Goal: Ask a question

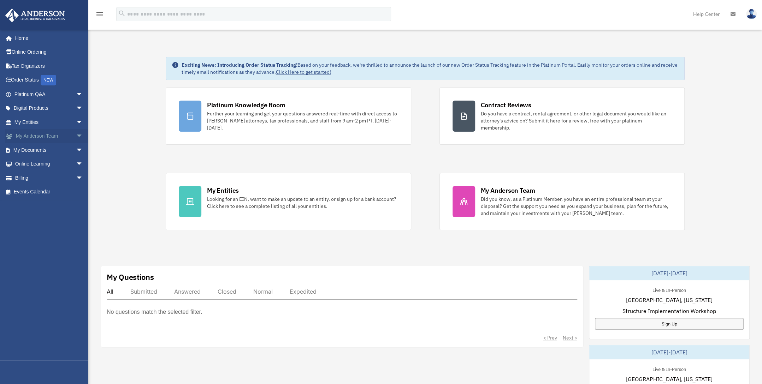
click at [45, 134] on link "My [PERSON_NAME] Team arrow_drop_down" at bounding box center [49, 136] width 89 height 14
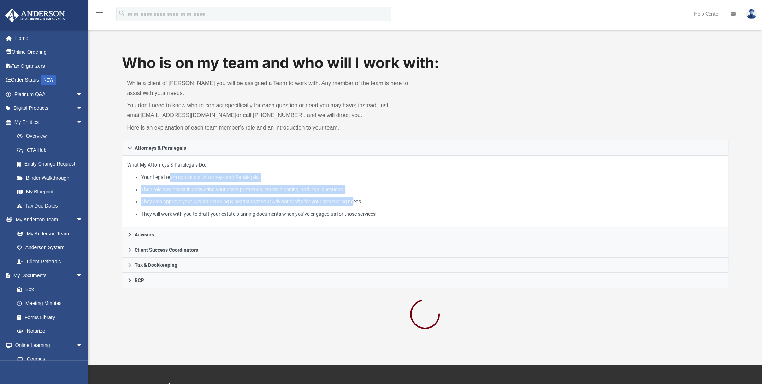
drag, startPoint x: 170, startPoint y: 177, endPoint x: 353, endPoint y: 196, distance: 184.0
click at [353, 196] on ul "Your Legal team consists of Attorneys and Paralegals. Their role is to assist i…" at bounding box center [425, 195] width 596 height 45
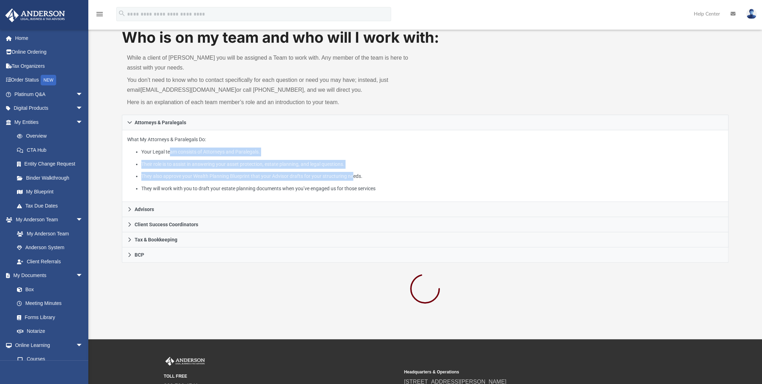
scroll to position [35, 0]
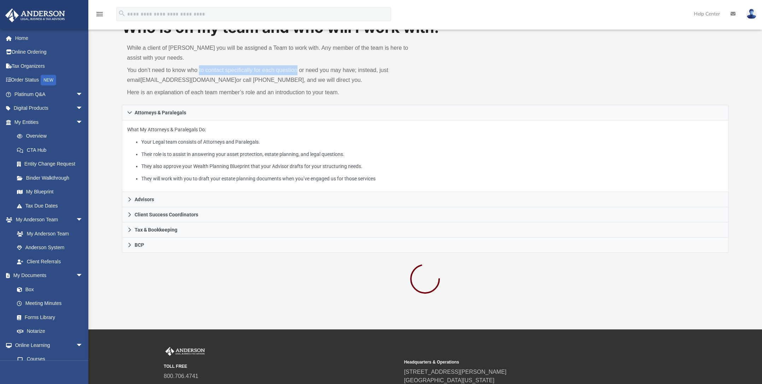
drag, startPoint x: 199, startPoint y: 72, endPoint x: 296, endPoint y: 69, distance: 97.9
click at [296, 69] on p "You don’t need to know who to contact specifically for each question or need yo…" at bounding box center [273, 75] width 293 height 20
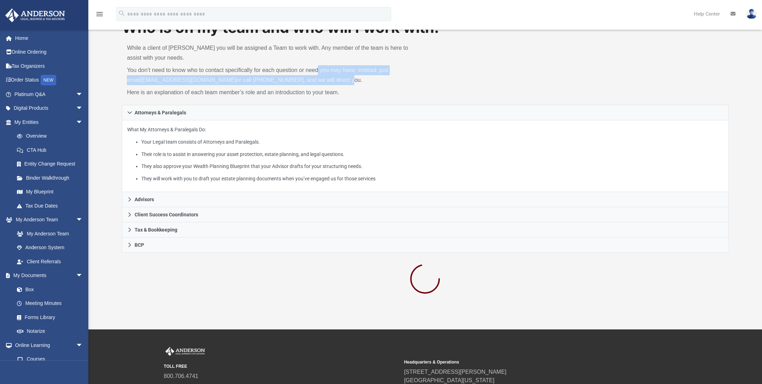
drag, startPoint x: 296, startPoint y: 69, endPoint x: 318, endPoint y: 75, distance: 22.5
click at [318, 75] on p "You don’t need to know who to contact specifically for each question or need yo…" at bounding box center [273, 75] width 293 height 20
click at [208, 81] on link "myteam@andersonadvisors.com" at bounding box center [189, 80] width 96 height 6
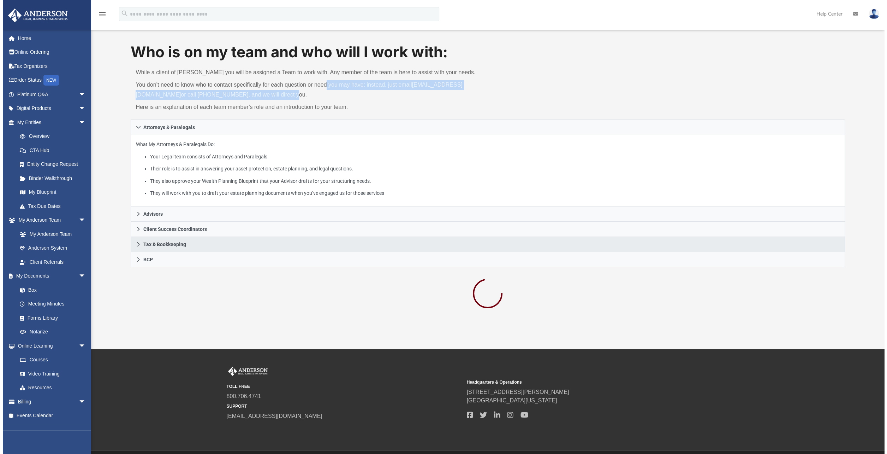
scroll to position [0, 0]
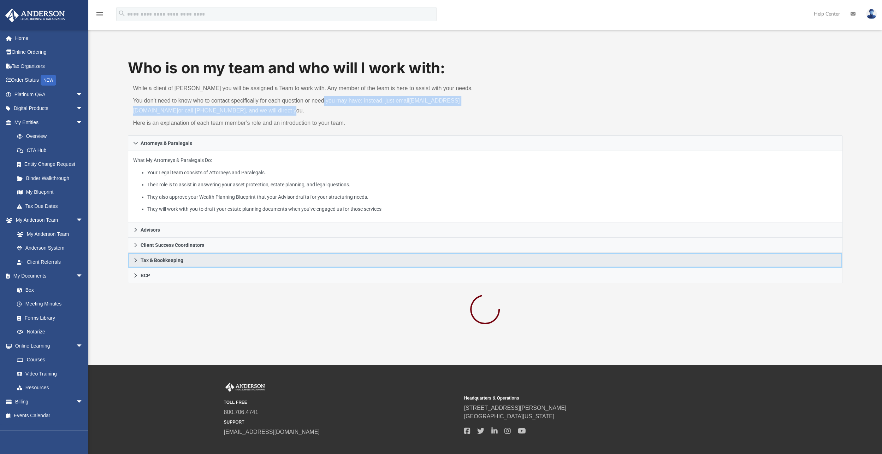
click at [172, 261] on span "Tax & Bookkeeping" at bounding box center [162, 259] width 43 height 5
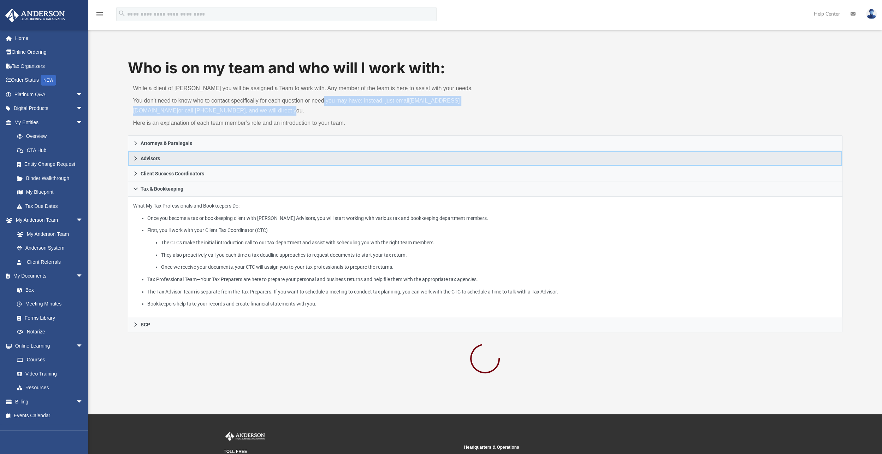
click at [269, 151] on link "Advisors" at bounding box center [485, 158] width 714 height 15
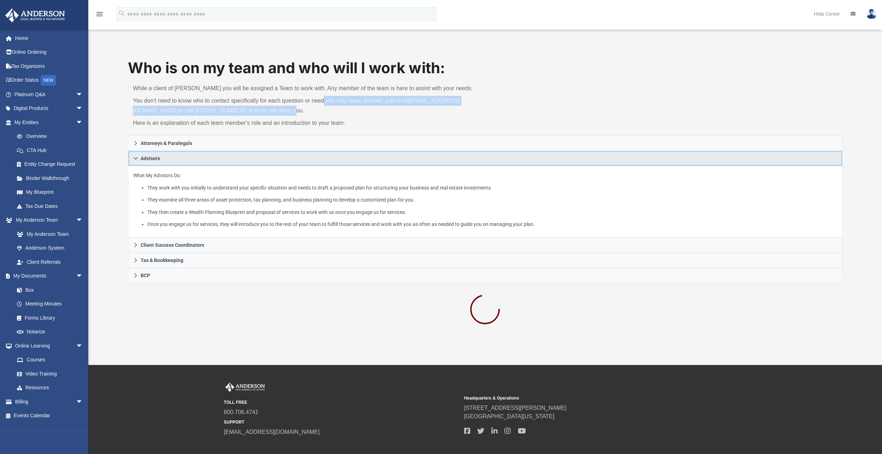
click at [138, 160] on link "Advisors" at bounding box center [485, 158] width 714 height 15
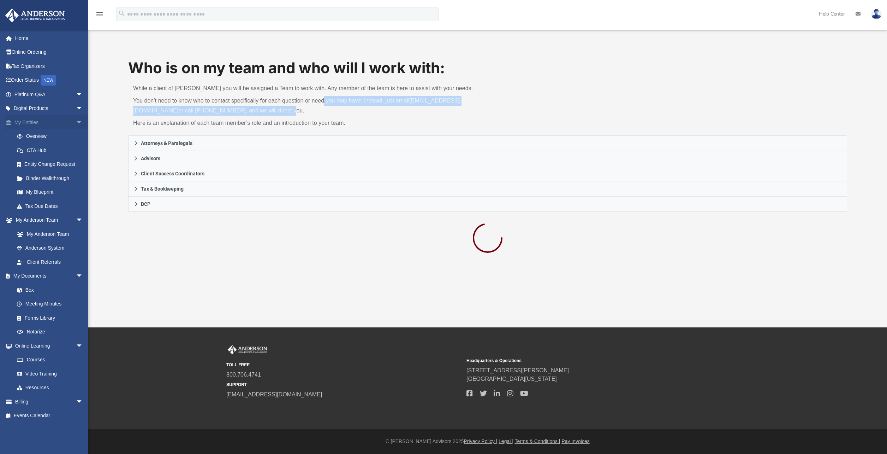
click at [10, 121] on span at bounding box center [12, 122] width 5 height 5
click at [50, 233] on link "My Anderson Team" at bounding box center [52, 234] width 84 height 14
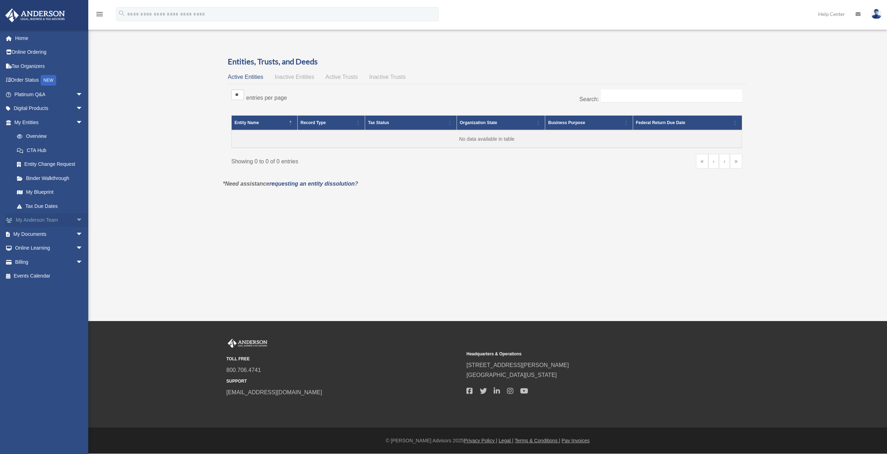
click at [42, 217] on link "My Anderson Team arrow_drop_down" at bounding box center [49, 220] width 89 height 14
click at [76, 220] on span "arrow_drop_down" at bounding box center [83, 220] width 14 height 14
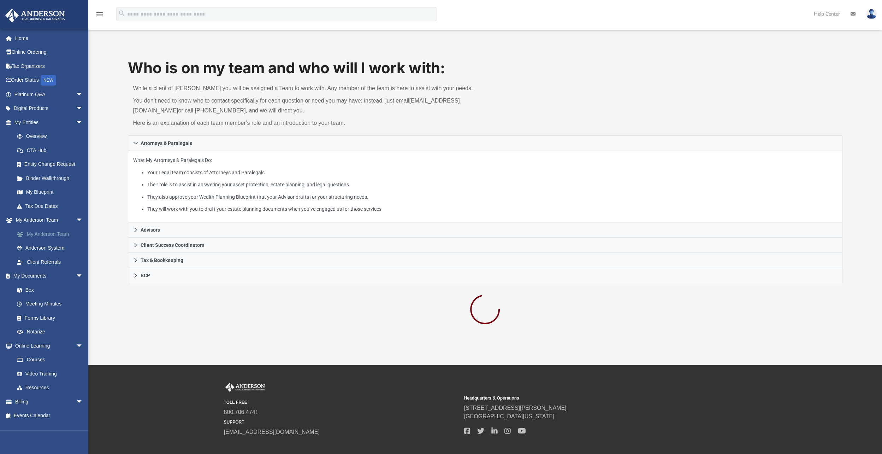
click at [59, 230] on link "My Anderson Team" at bounding box center [52, 234] width 84 height 14
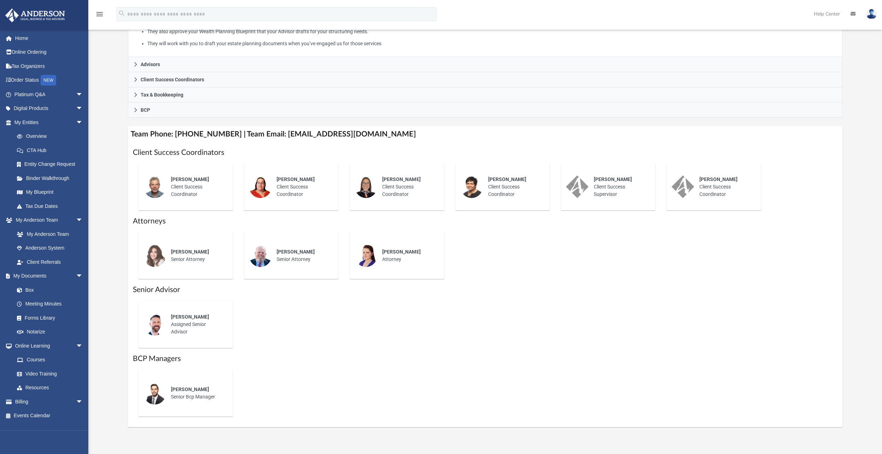
scroll to position [247, 0]
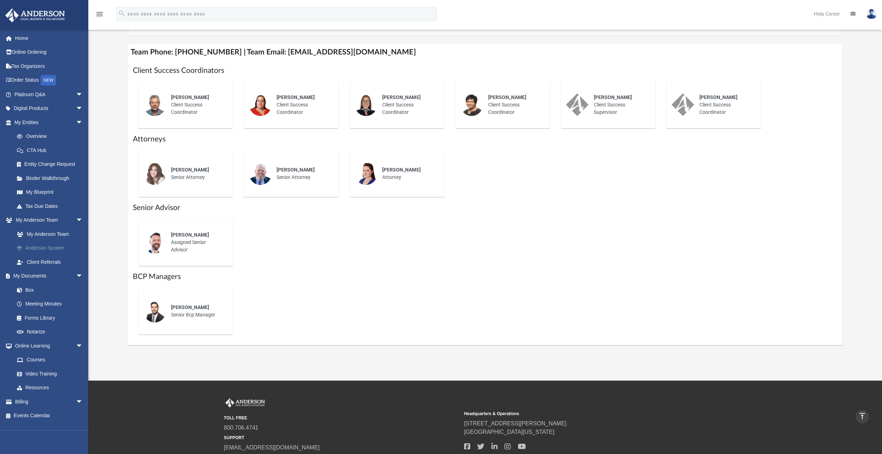
click at [57, 244] on link "Anderson System" at bounding box center [52, 248] width 84 height 14
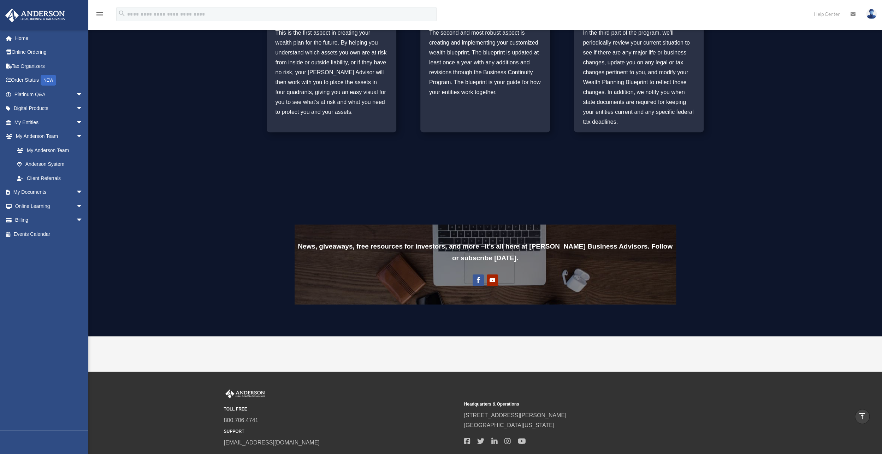
scroll to position [495, 0]
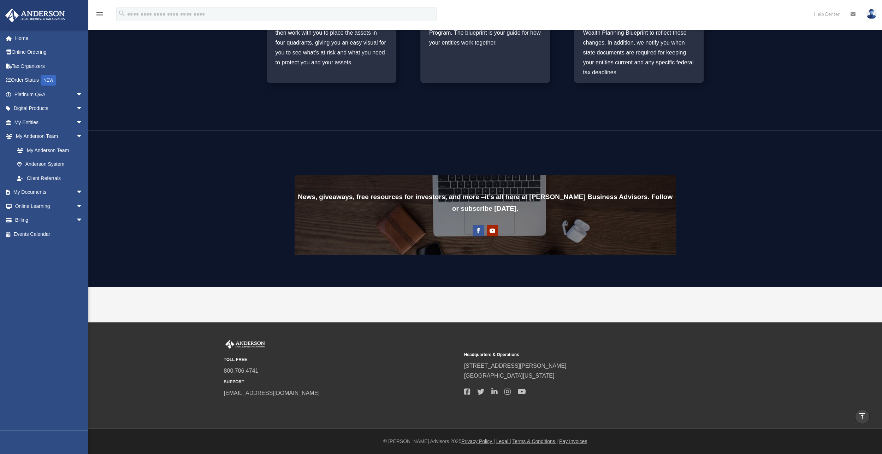
drag, startPoint x: 535, startPoint y: 11, endPoint x: 504, endPoint y: -11, distance: 37.9
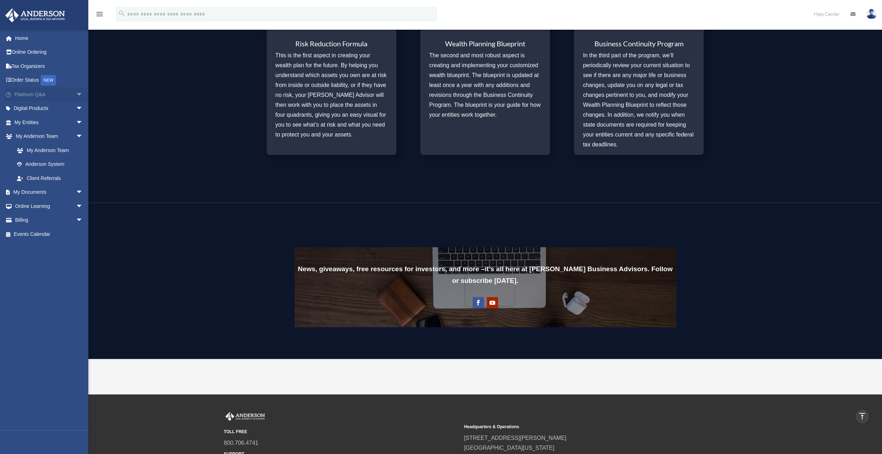
scroll to position [389, 0]
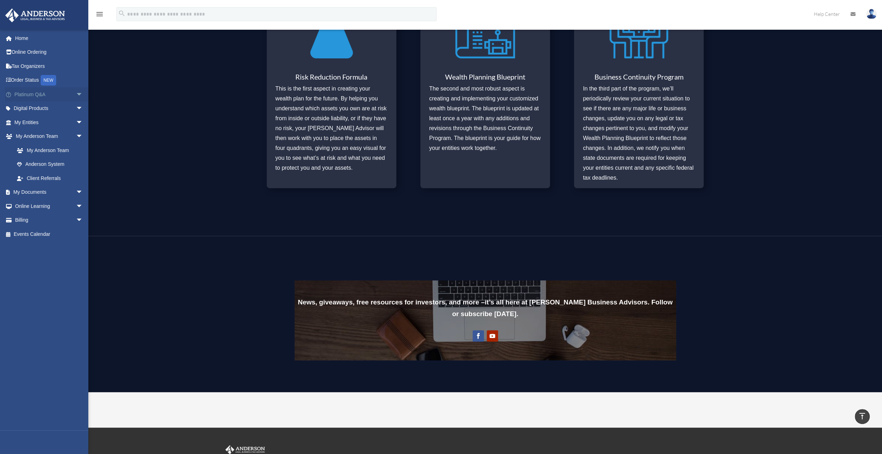
click at [31, 92] on link "Platinum Q&A arrow_drop_down" at bounding box center [49, 94] width 89 height 14
click at [76, 93] on span "arrow_drop_down" at bounding box center [83, 94] width 14 height 14
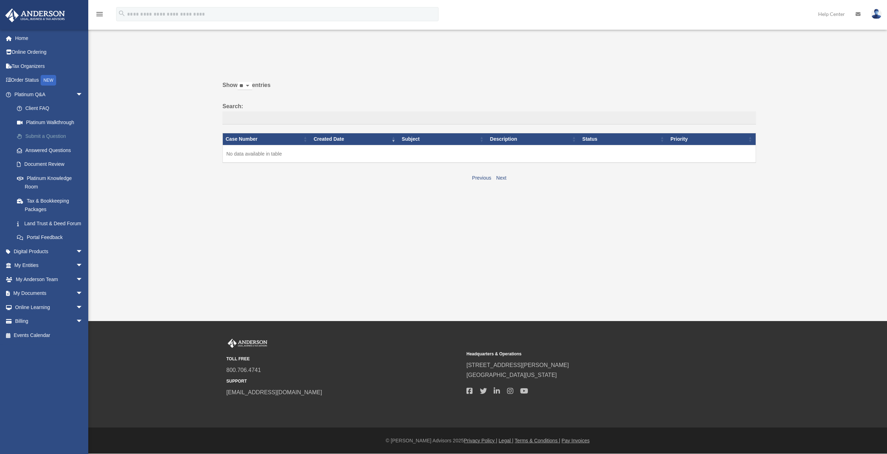
click at [54, 133] on link "Submit a Question" at bounding box center [52, 136] width 84 height 14
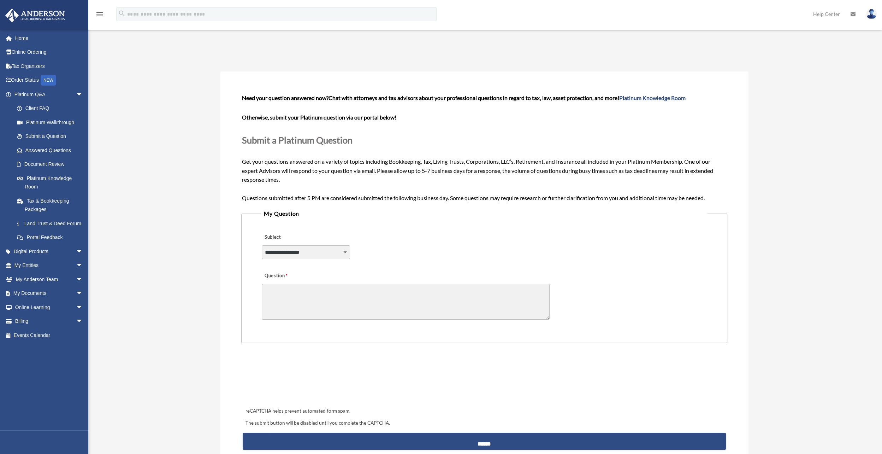
click at [325, 252] on select "**********" at bounding box center [306, 251] width 88 height 13
select select "******"
click at [262, 245] on select "**********" at bounding box center [306, 251] width 88 height 13
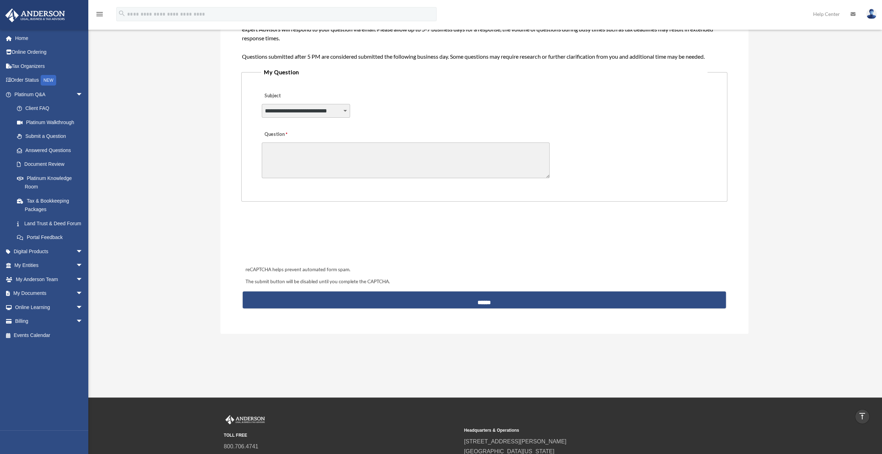
scroll to position [35, 0]
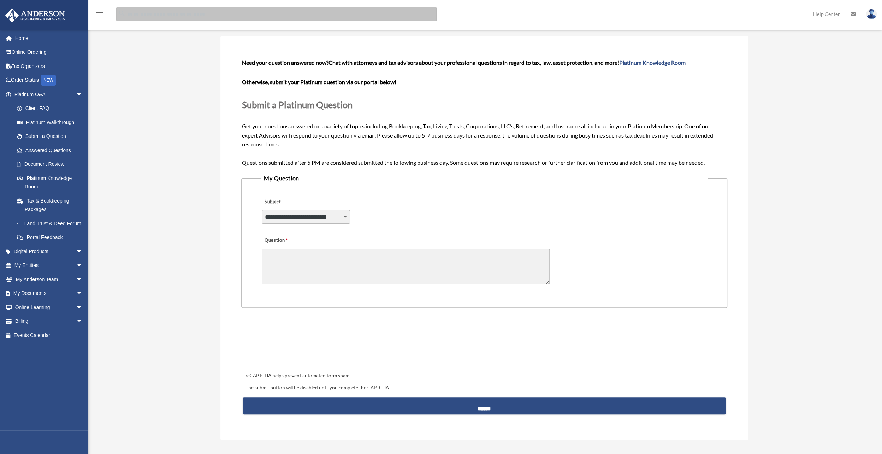
click at [215, 14] on input "search" at bounding box center [276, 14] width 320 height 14
type input "**********"
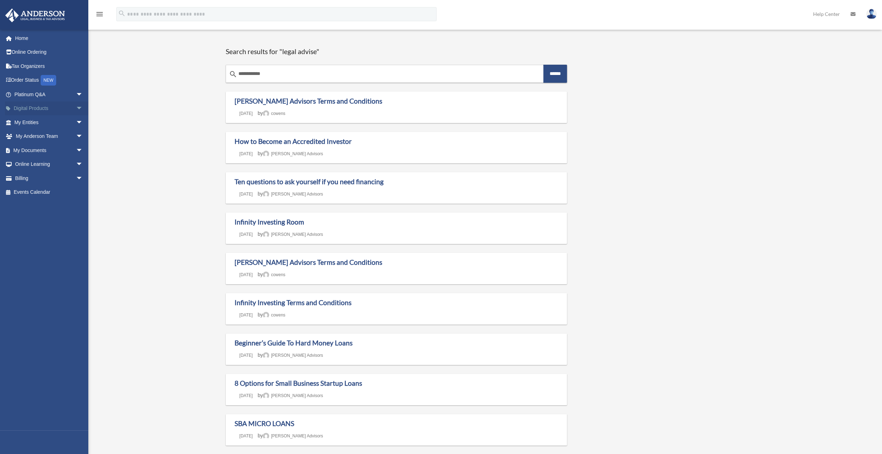
click at [43, 108] on link "Digital Products arrow_drop_down" at bounding box center [49, 108] width 89 height 14
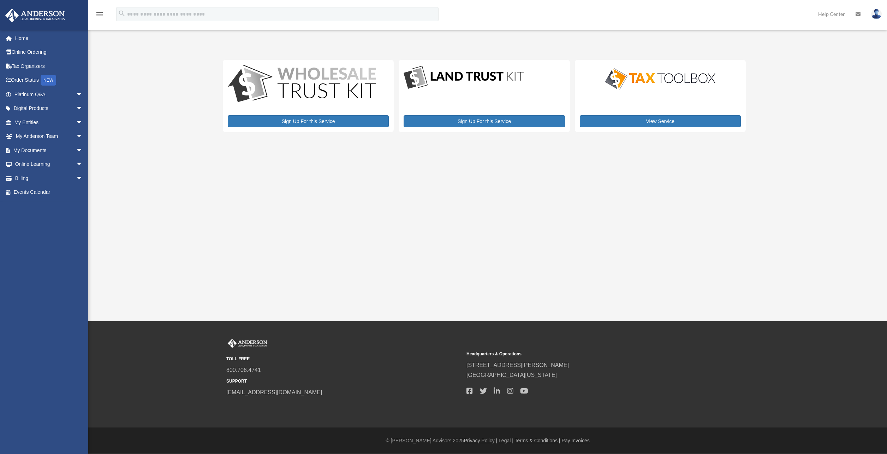
click at [696, 75] on img at bounding box center [661, 78] width 124 height 25
click at [662, 122] on link "View Service" at bounding box center [660, 121] width 161 height 12
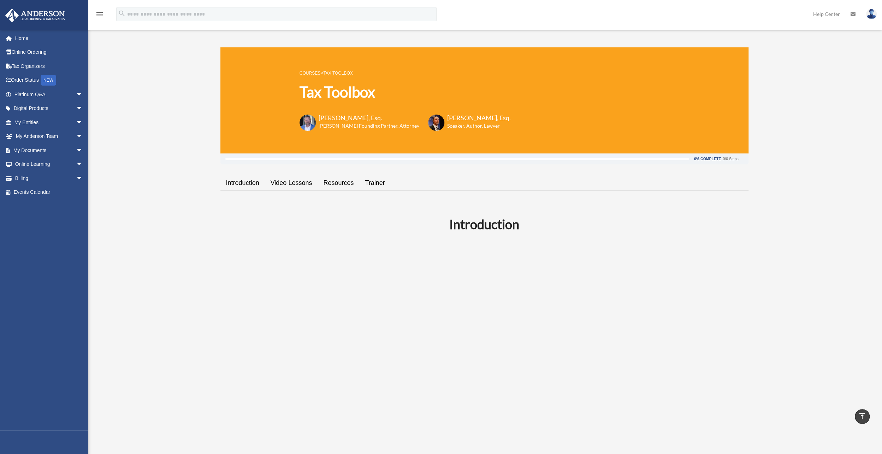
drag, startPoint x: 732, startPoint y: 284, endPoint x: 622, endPoint y: 53, distance: 255.6
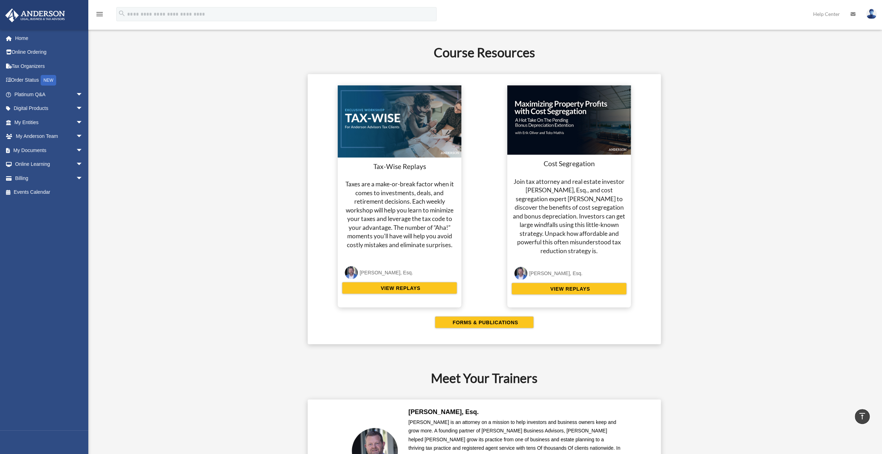
scroll to position [1191, 0]
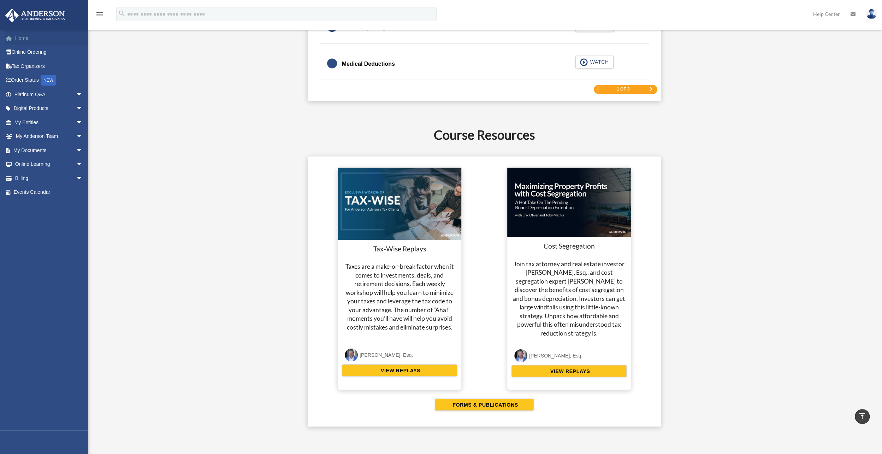
click at [24, 38] on link "Home" at bounding box center [49, 38] width 89 height 14
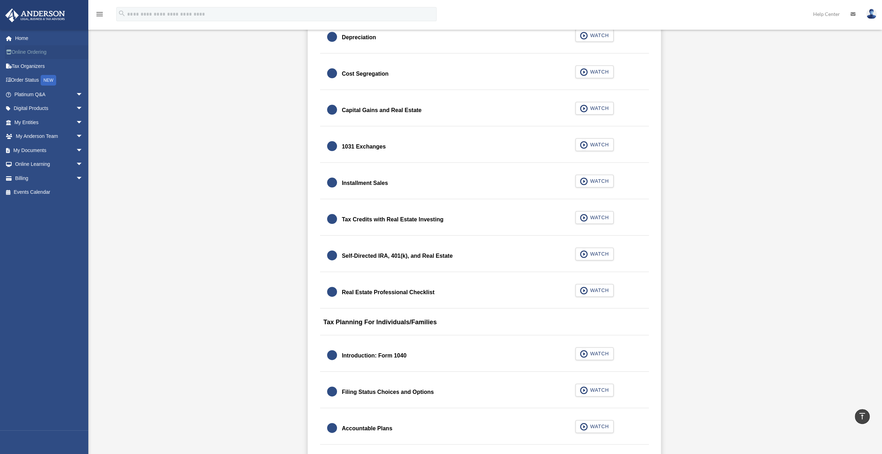
scroll to position [697, 0]
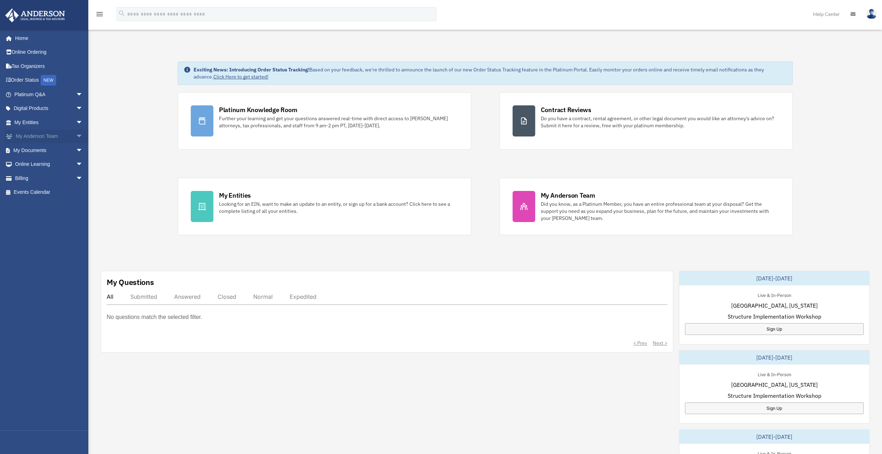
click at [28, 136] on link "My Anderson Team arrow_drop_down" at bounding box center [49, 136] width 89 height 14
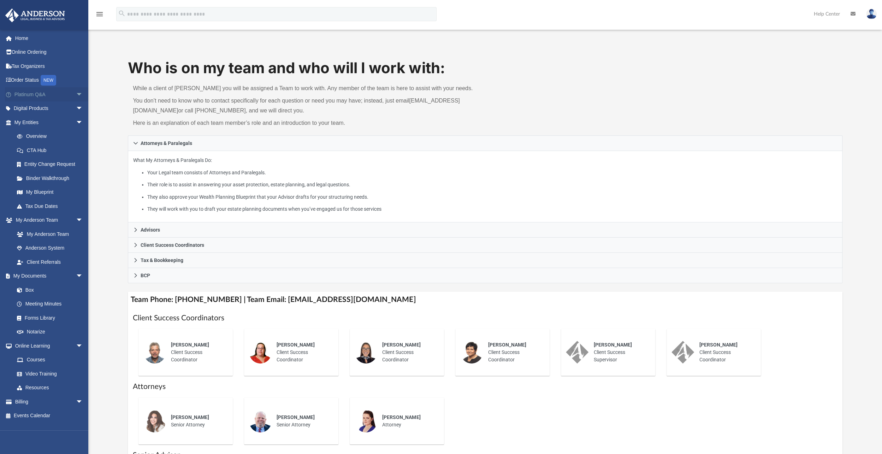
click at [20, 97] on link "Platinum Q&A arrow_drop_down" at bounding box center [49, 94] width 89 height 14
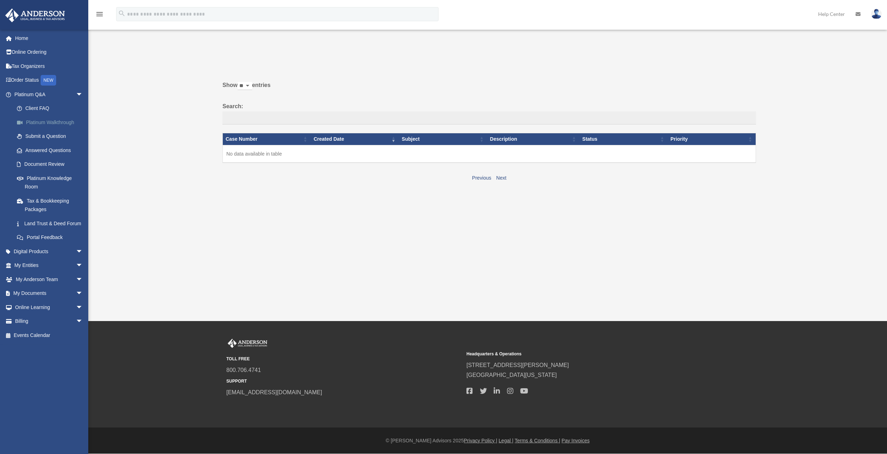
click at [54, 121] on link "Platinum Walkthrough" at bounding box center [52, 122] width 84 height 14
click at [24, 36] on link "Home" at bounding box center [49, 38] width 89 height 14
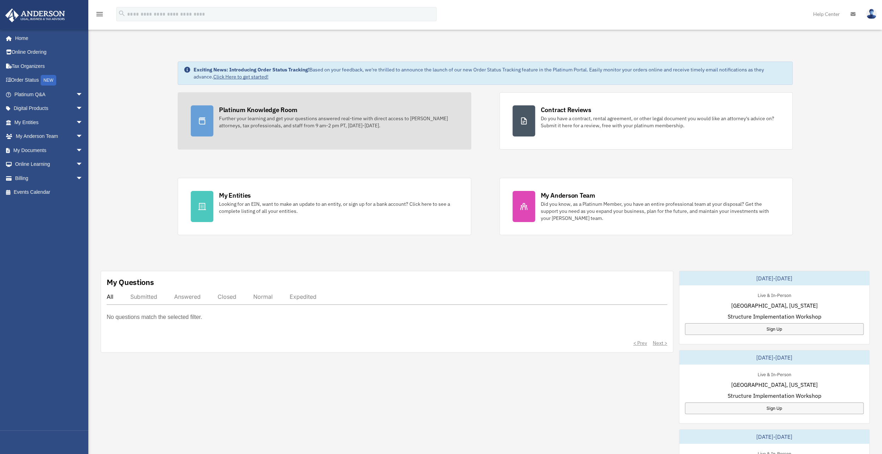
click at [282, 111] on div "Platinum Knowledge Room" at bounding box center [258, 109] width 78 height 9
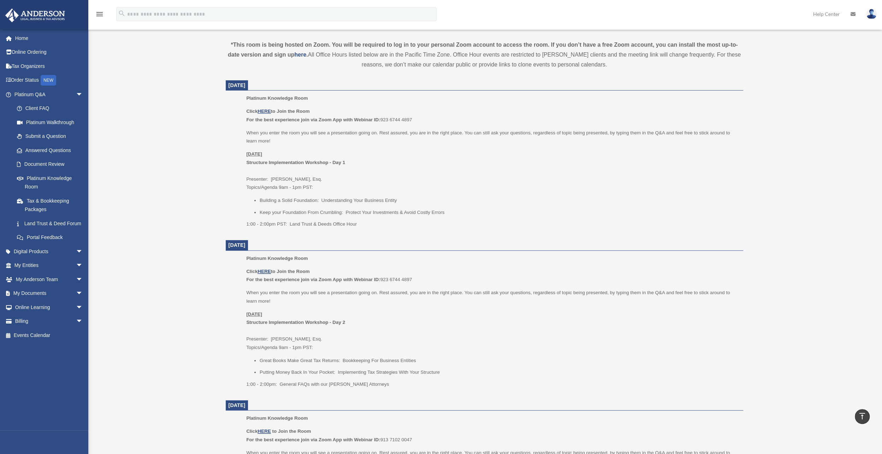
scroll to position [283, 0]
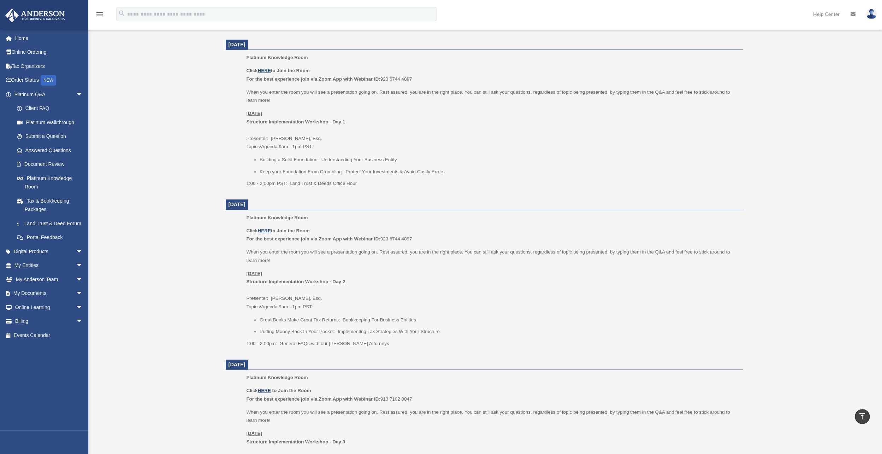
click at [264, 69] on u "HERE" at bounding box center [263, 70] width 13 height 5
